Goal: Find specific page/section: Find specific page/section

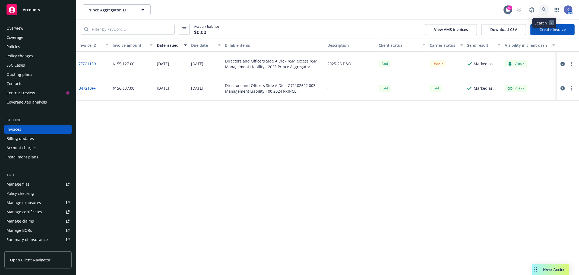
click at [545, 9] on icon at bounding box center [544, 9] width 5 height 5
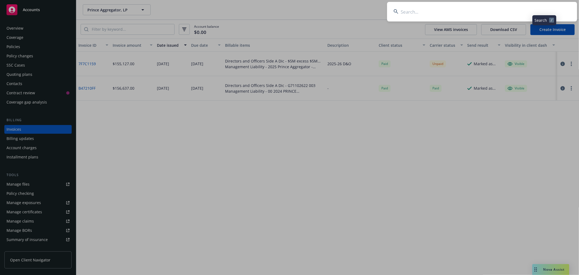
click at [525, 9] on input at bounding box center [482, 12] width 190 height 20
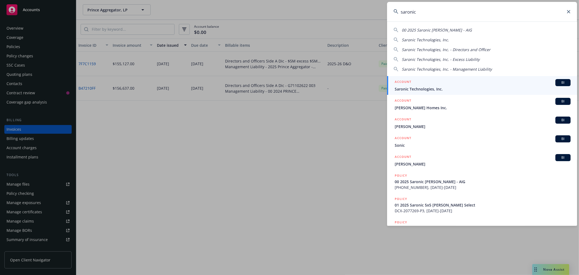
type input "saronic"
click at [414, 87] on span "Saronic Technologies, Inc." at bounding box center [483, 89] width 176 height 6
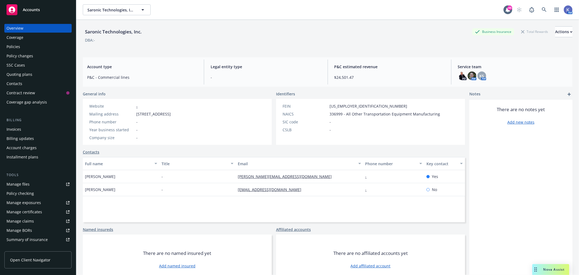
click at [21, 52] on div "Policy changes" at bounding box center [20, 56] width 27 height 9
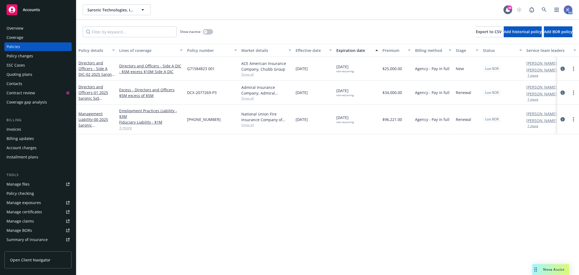
click at [28, 128] on div "Invoices" at bounding box center [38, 129] width 63 height 9
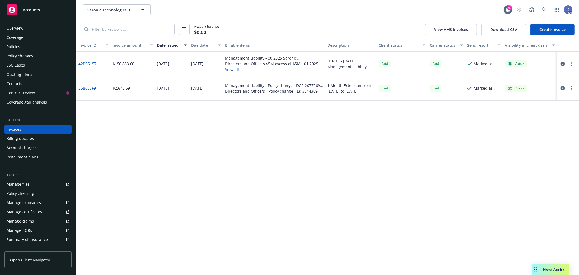
click at [229, 68] on button "View all" at bounding box center [274, 70] width 98 height 6
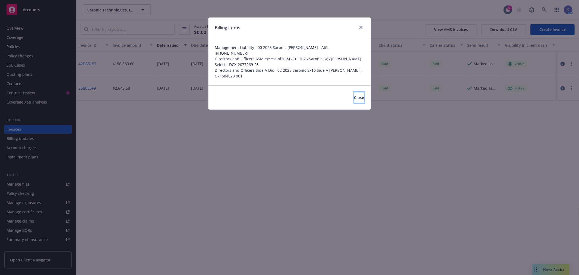
click at [354, 94] on button "Close" at bounding box center [359, 97] width 10 height 11
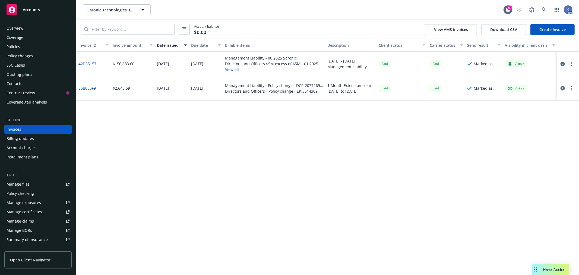
click at [88, 62] on link "42D55157" at bounding box center [87, 64] width 18 height 6
click at [21, 44] on div "Policies" at bounding box center [38, 46] width 63 height 9
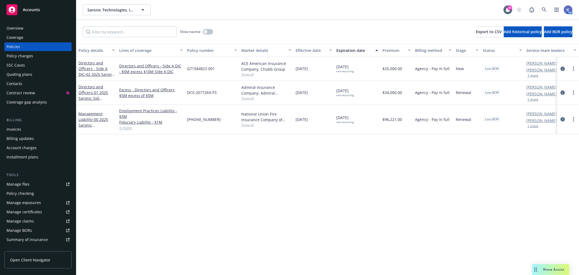
click at [248, 98] on span "Show all" at bounding box center [266, 98] width 50 height 5
click at [88, 91] on link "Directors and Officers - 01 2025 Saronic 5x5 [PERSON_NAME] Select" at bounding box center [93, 98] width 30 height 28
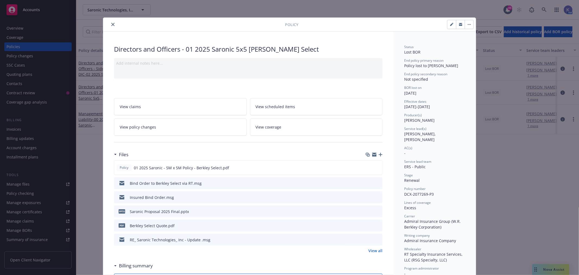
click at [111, 23] on icon "close" at bounding box center [112, 24] width 3 height 3
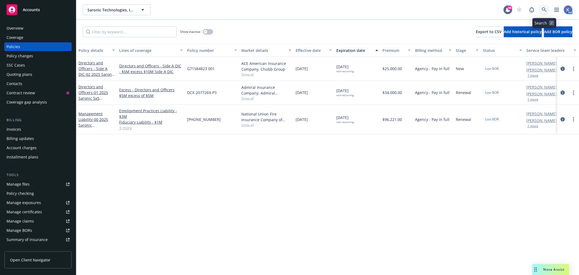
click at [543, 7] on icon at bounding box center [544, 9] width 5 height 5
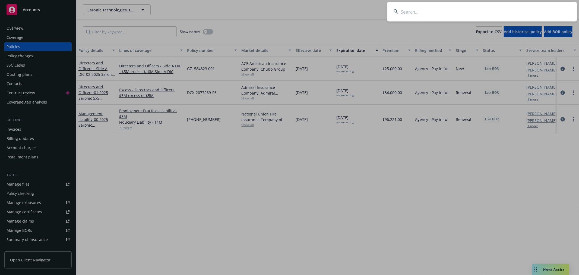
click at [517, 12] on input at bounding box center [482, 12] width 190 height 20
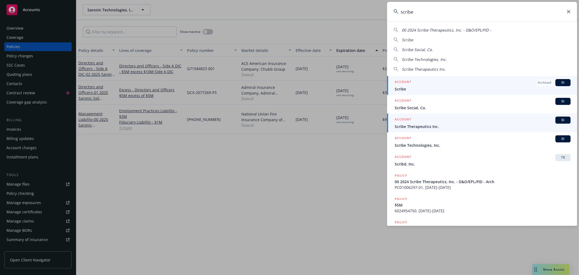
type input "scribe"
click at [413, 123] on div "ACCOUNT BI" at bounding box center [483, 119] width 176 height 7
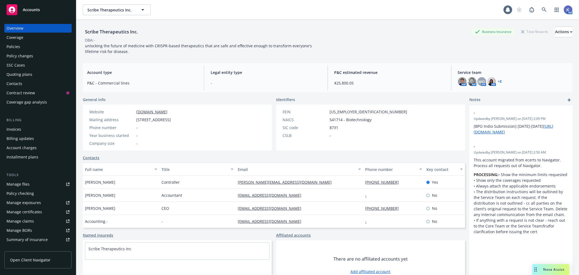
click at [29, 43] on div "Policies" at bounding box center [38, 46] width 63 height 9
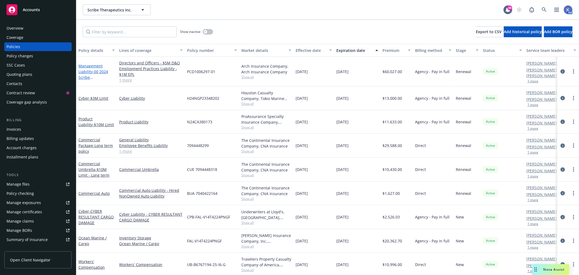
click at [95, 76] on span "- 00 2024 Scribe Therapeutics, Inc. - D&O/EPL/FID - Arch" at bounding box center [95, 80] width 35 height 22
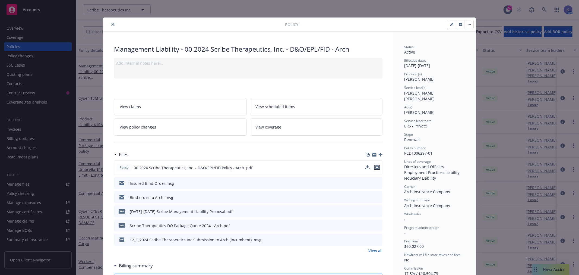
click at [375, 166] on icon "preview file" at bounding box center [377, 167] width 5 height 4
click at [111, 26] on icon "close" at bounding box center [112, 24] width 3 height 3
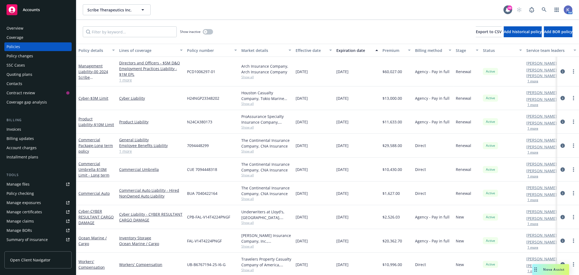
click at [251, 14] on div "Scribe Therapeutics Inc. Scribe Therapeutics Inc." at bounding box center [293, 9] width 421 height 11
